Goal: Navigation & Orientation: Find specific page/section

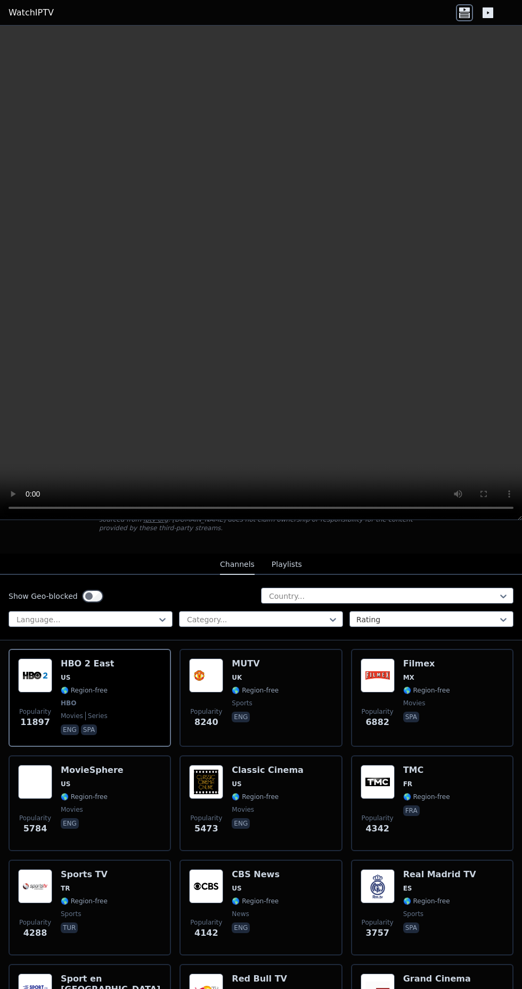
scroll to position [91, 0]
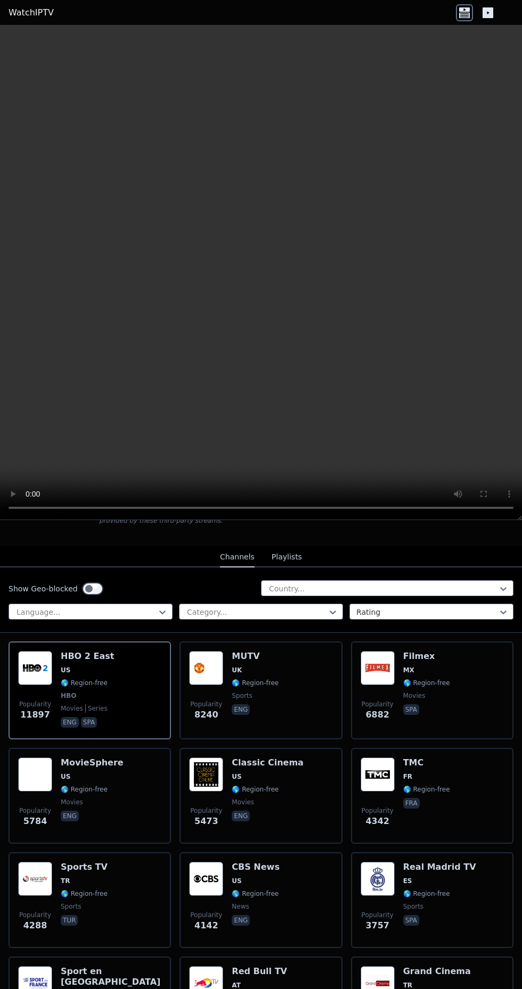
click at [89, 666] on span "US" at bounding box center [87, 670] width 53 height 9
click at [273, 679] on span "🌎 Region-free" at bounding box center [255, 683] width 47 height 9
click at [443, 669] on div "Filmex MX 🌎 Region-free movies spa" at bounding box center [426, 690] width 47 height 79
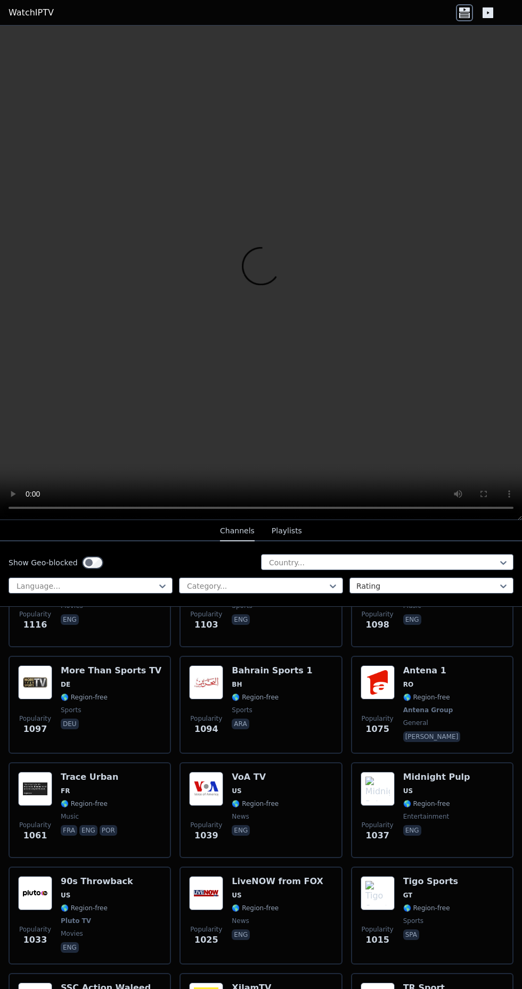
scroll to position [2705, 0]
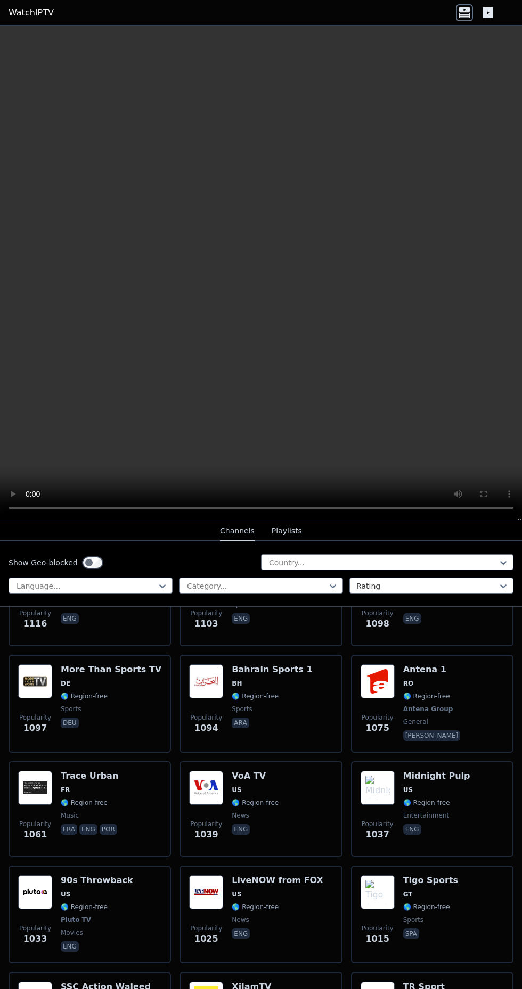
click at [442, 665] on h6 "Antena 1" at bounding box center [433, 669] width 60 height 11
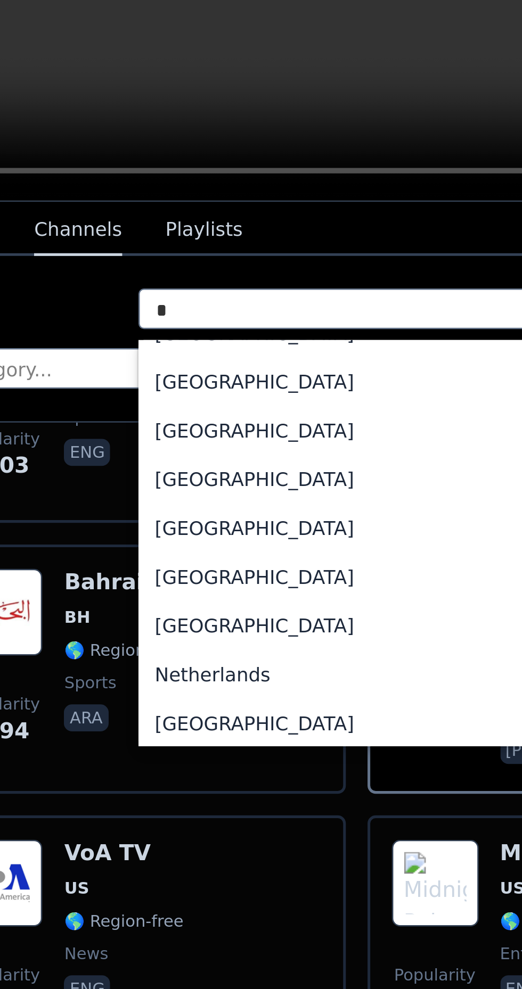
scroll to position [365, 0]
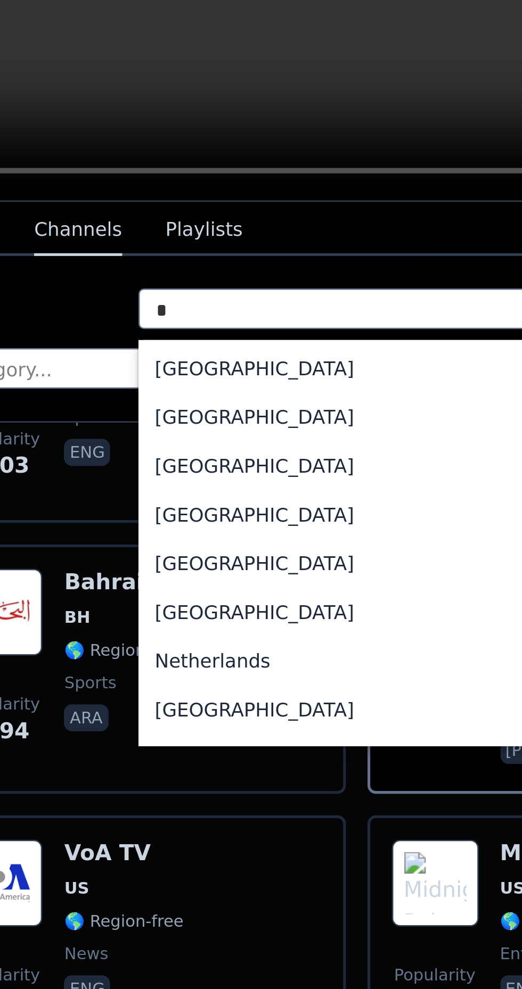
click at [318, 624] on div "[GEOGRAPHIC_DATA]" at bounding box center [387, 623] width 252 height 19
type input "*"
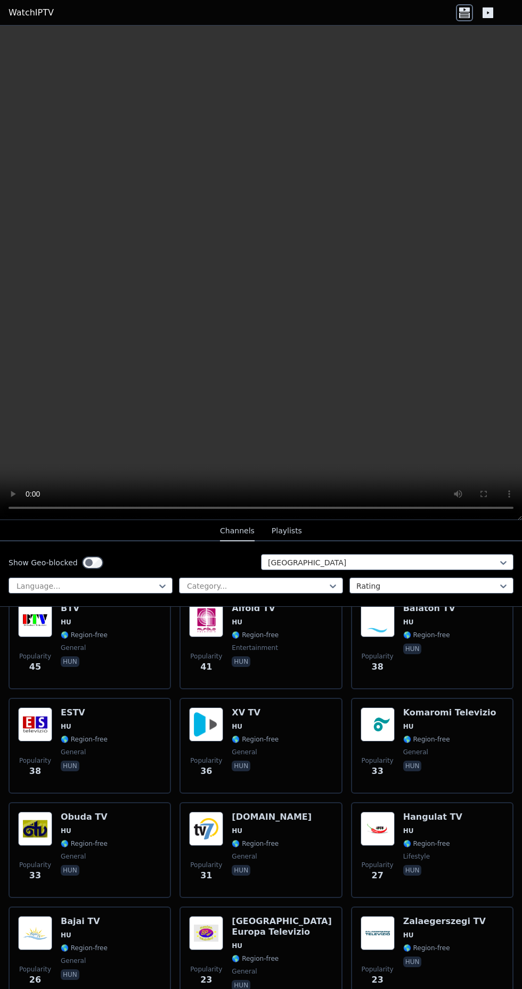
scroll to position [350, 0]
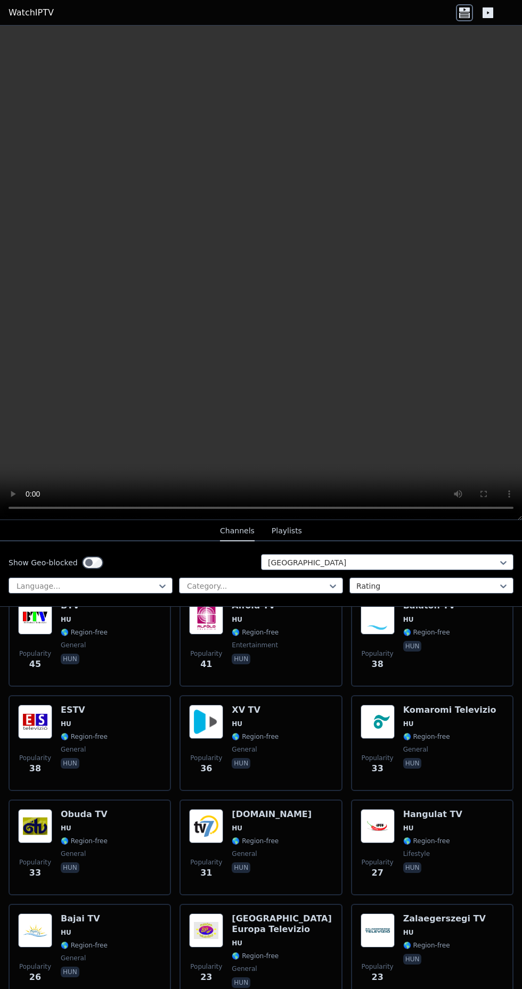
click at [426, 824] on span "HU" at bounding box center [432, 828] width 59 height 9
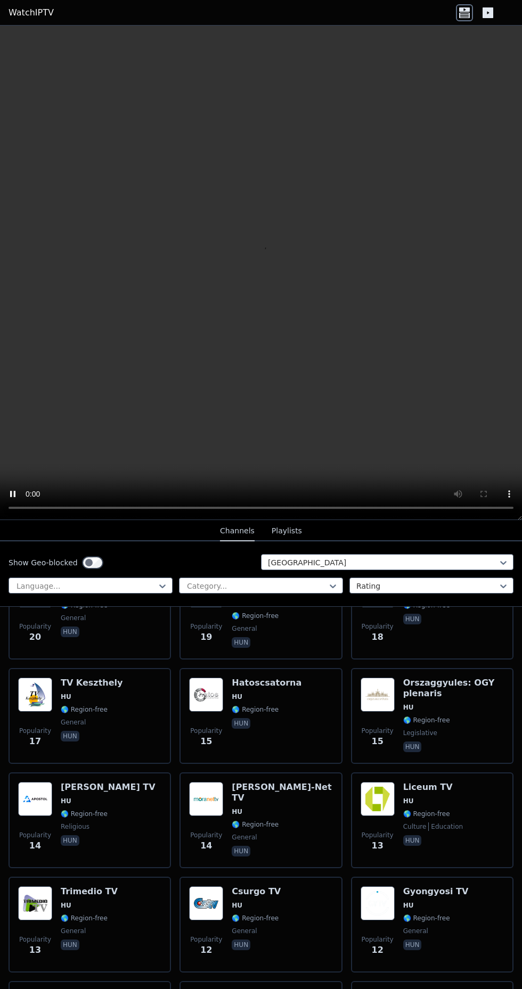
scroll to position [922, 0]
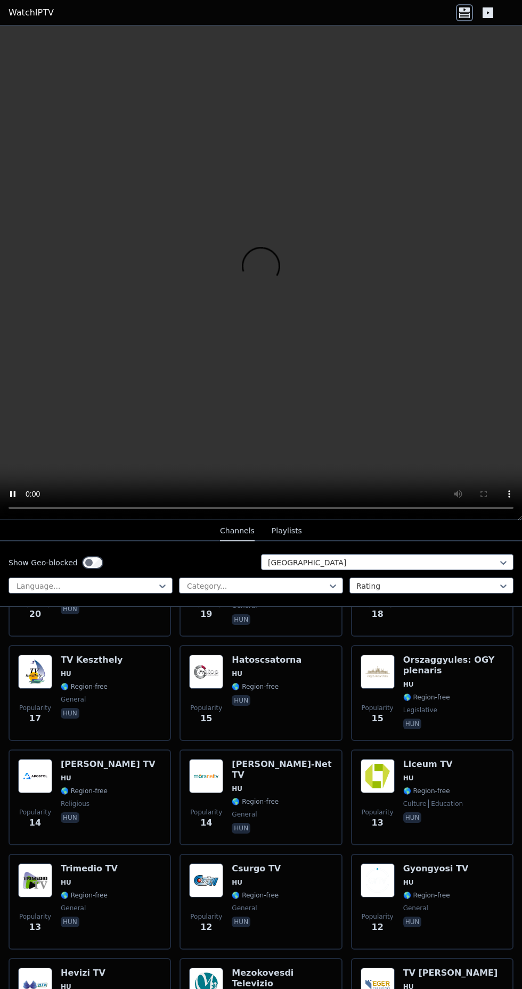
click at [81, 759] on h6 "[PERSON_NAME] TV" at bounding box center [108, 764] width 95 height 11
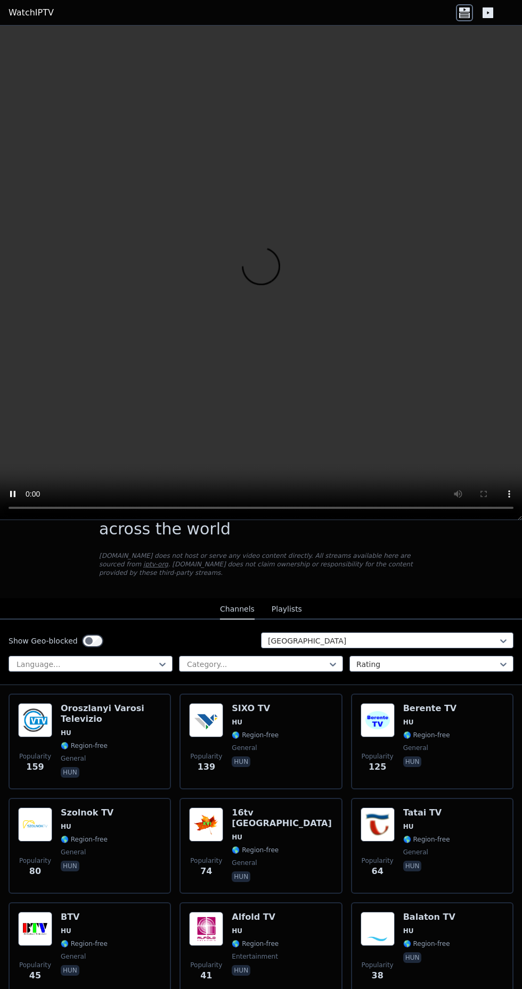
scroll to position [35, 0]
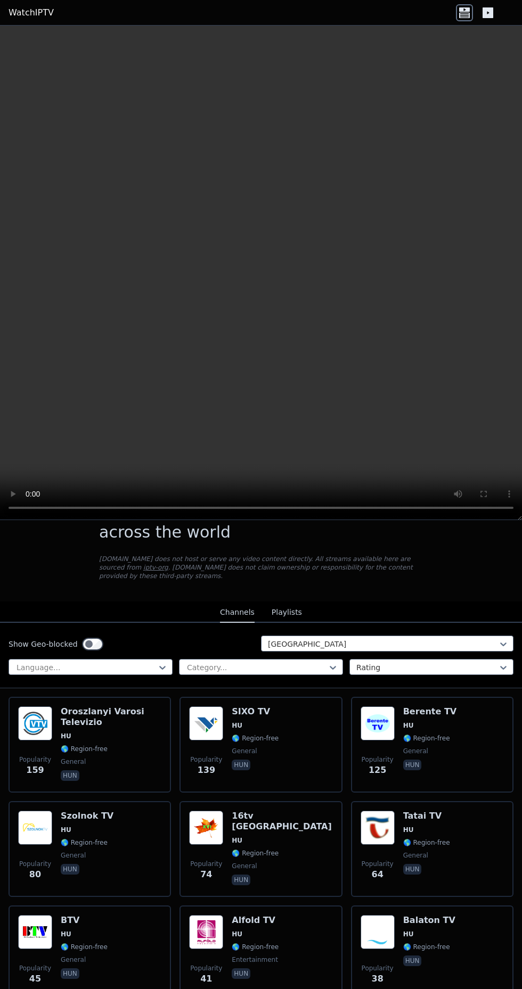
click at [286, 606] on button "Playlists" at bounding box center [287, 613] width 30 height 20
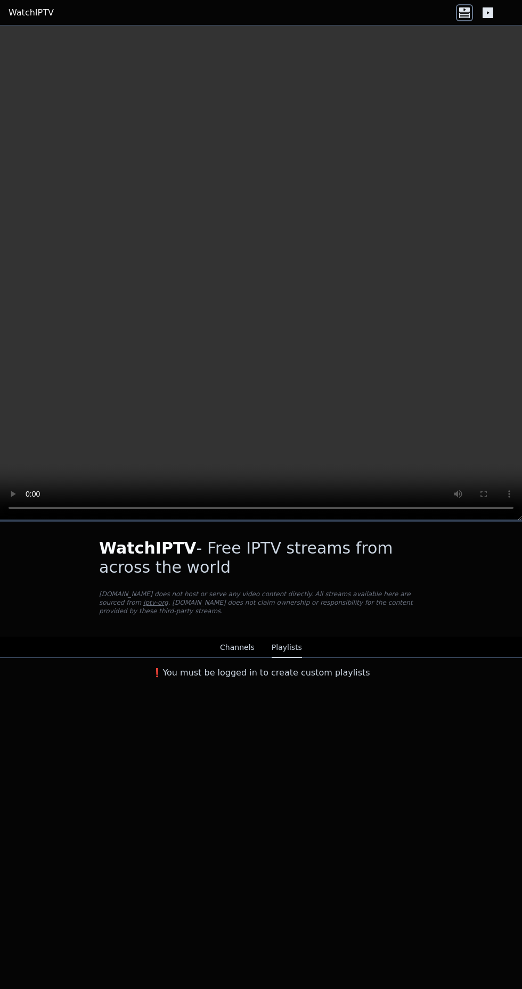
scroll to position [0, 0]
